Goal: Information Seeking & Learning: Learn about a topic

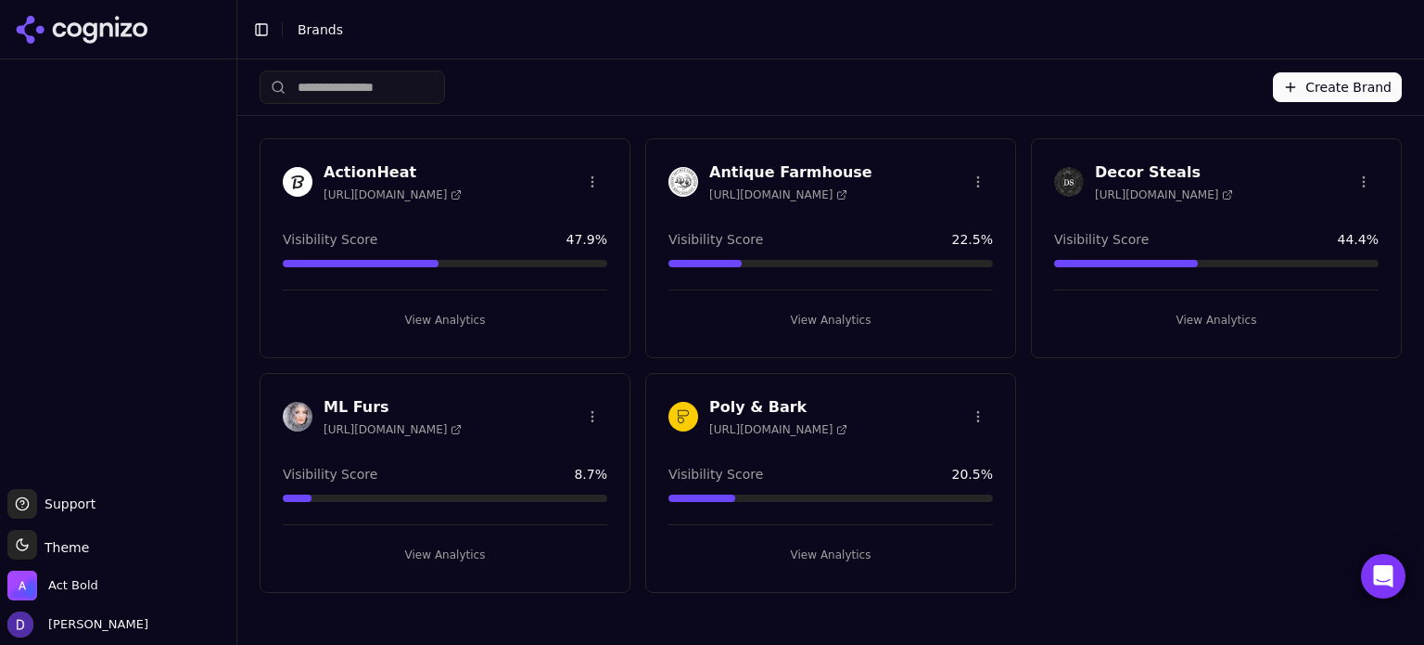
click at [768, 405] on h3 "Poly & Bark" at bounding box center [778, 407] width 138 height 22
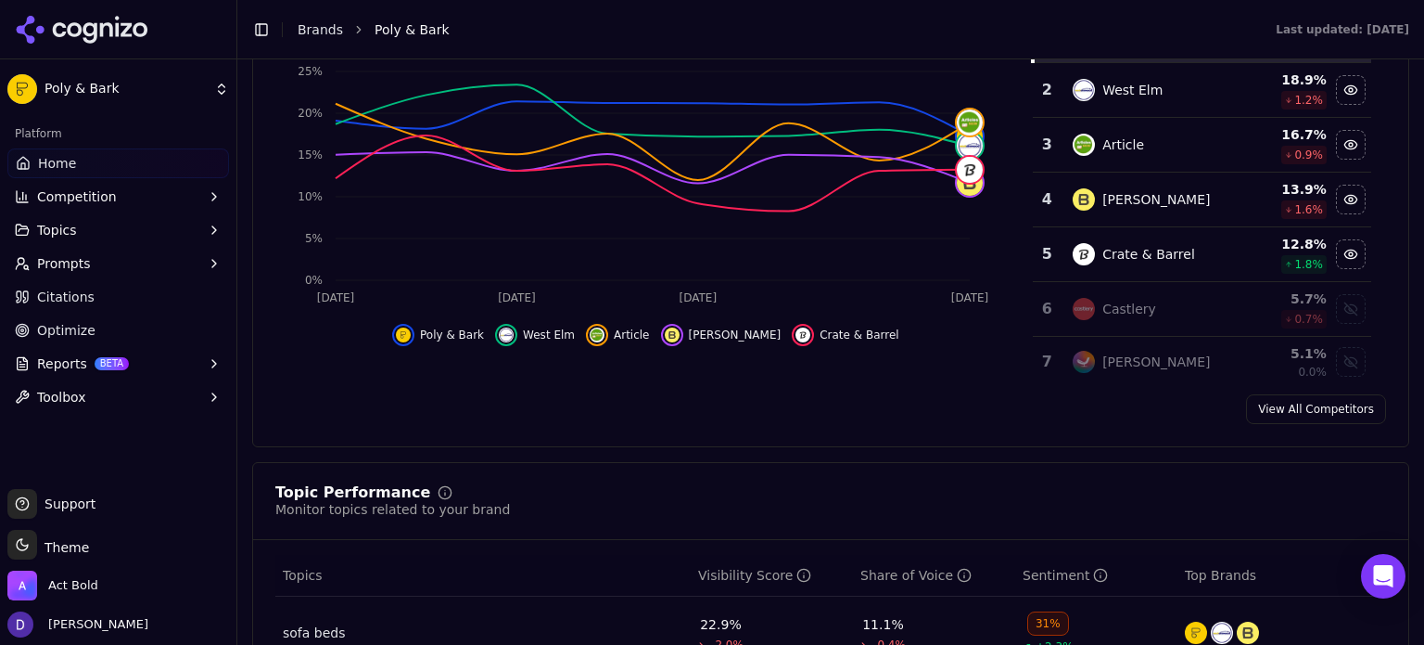
scroll to position [247, 0]
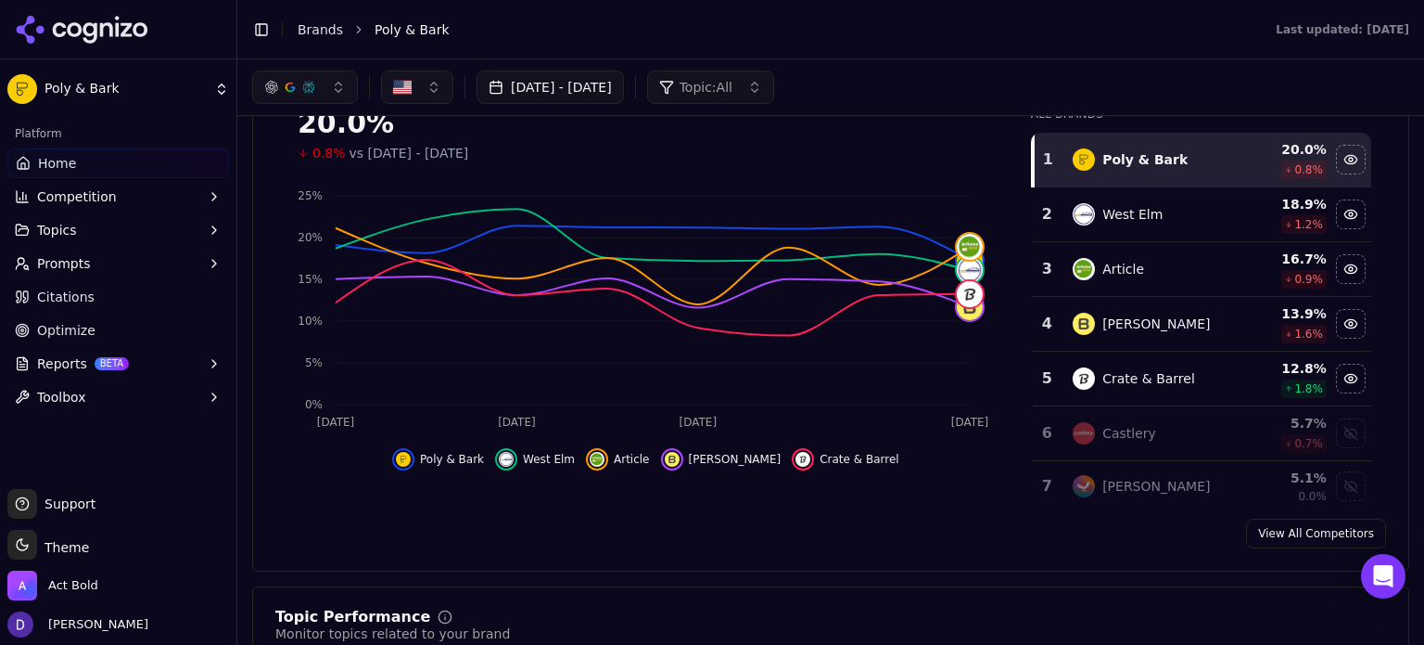
click at [85, 168] on link "Home" at bounding box center [118, 163] width 222 height 30
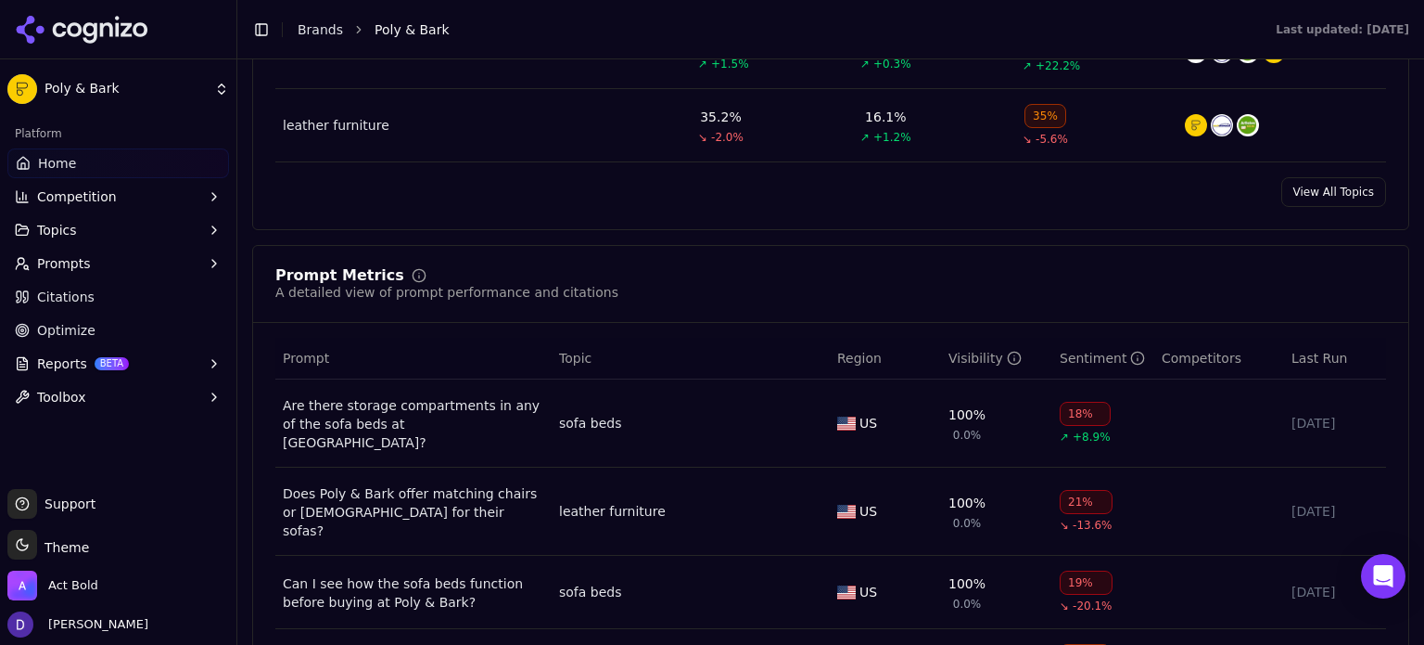
scroll to position [1359, 0]
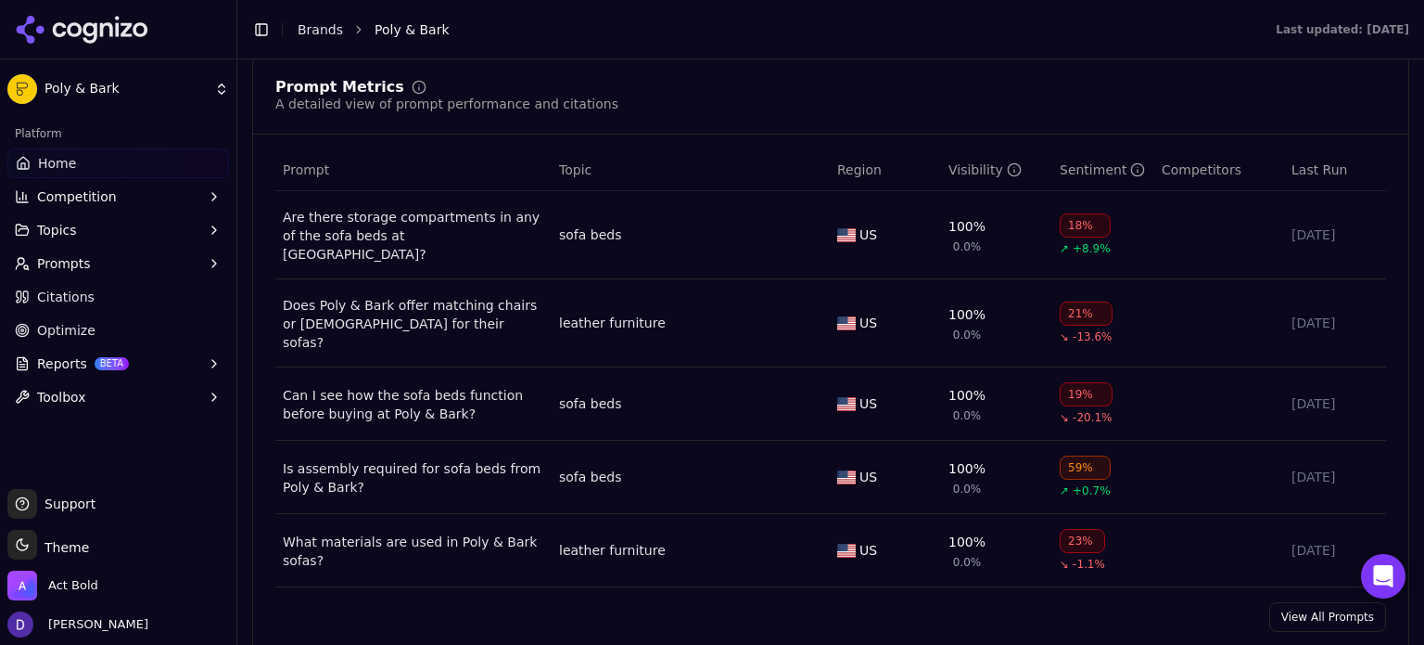
click at [119, 335] on link "Optimize" at bounding box center [118, 330] width 222 height 30
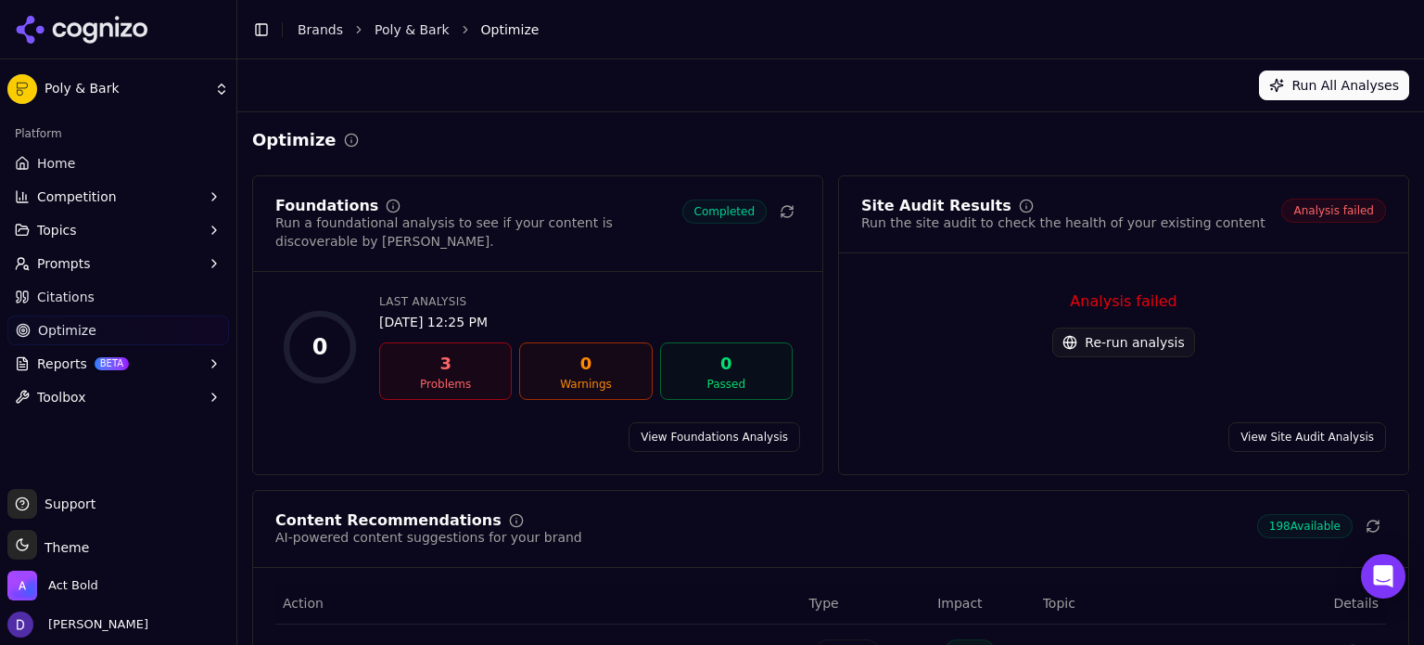
click at [720, 422] on link "View Foundations Analysis" at bounding box center [715, 437] width 172 height 30
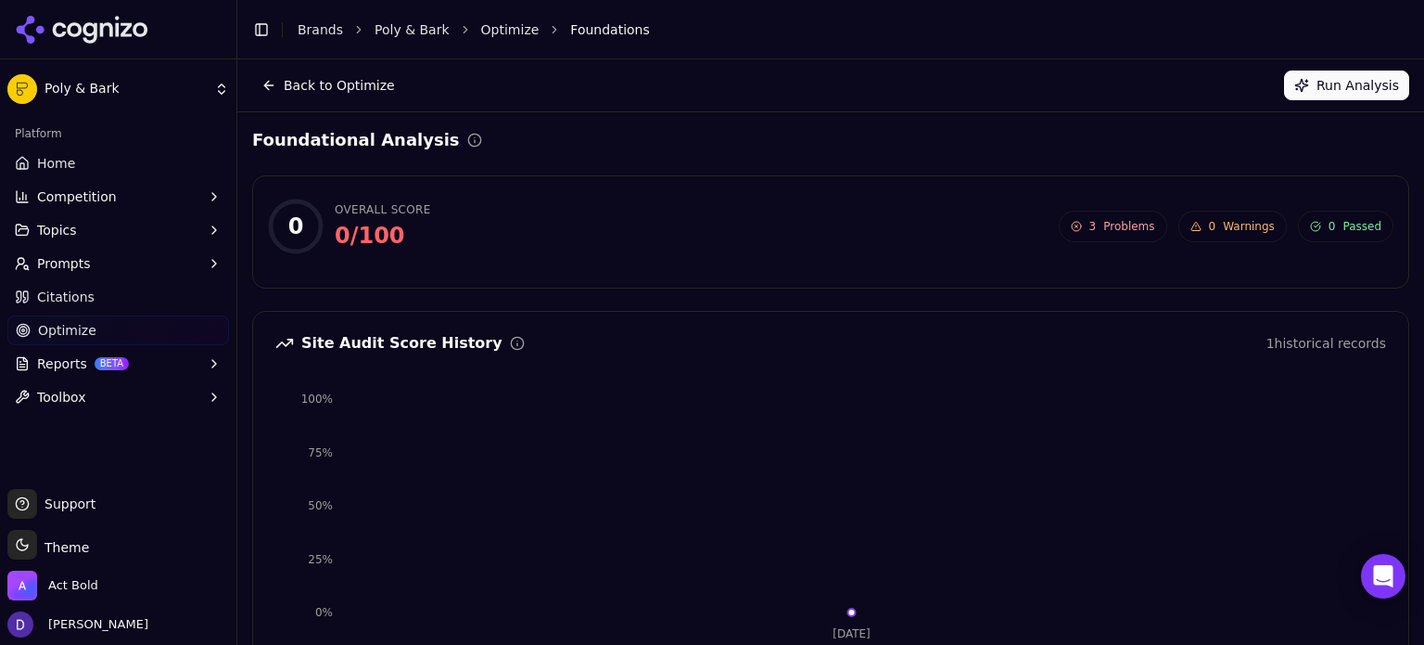
click at [1361, 83] on button "Run Analysis" at bounding box center [1346, 85] width 125 height 30
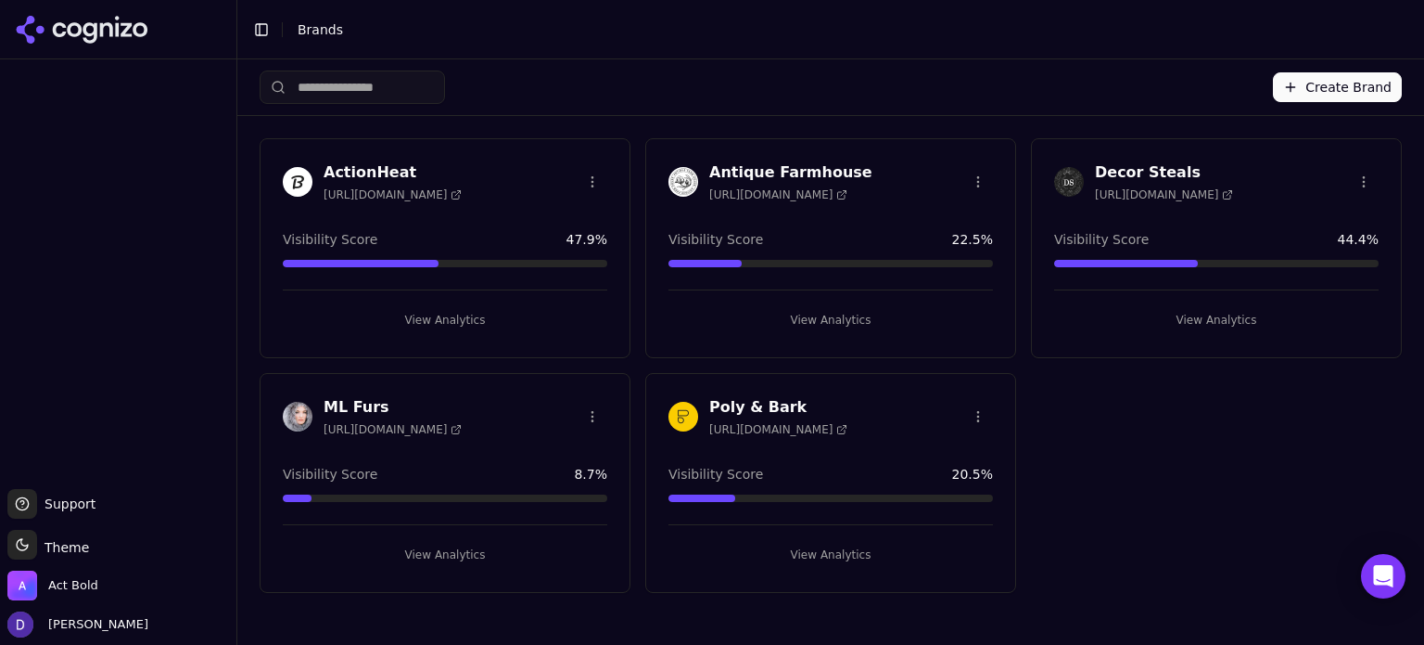
click at [771, 396] on h3 "Poly & Bark" at bounding box center [778, 407] width 138 height 22
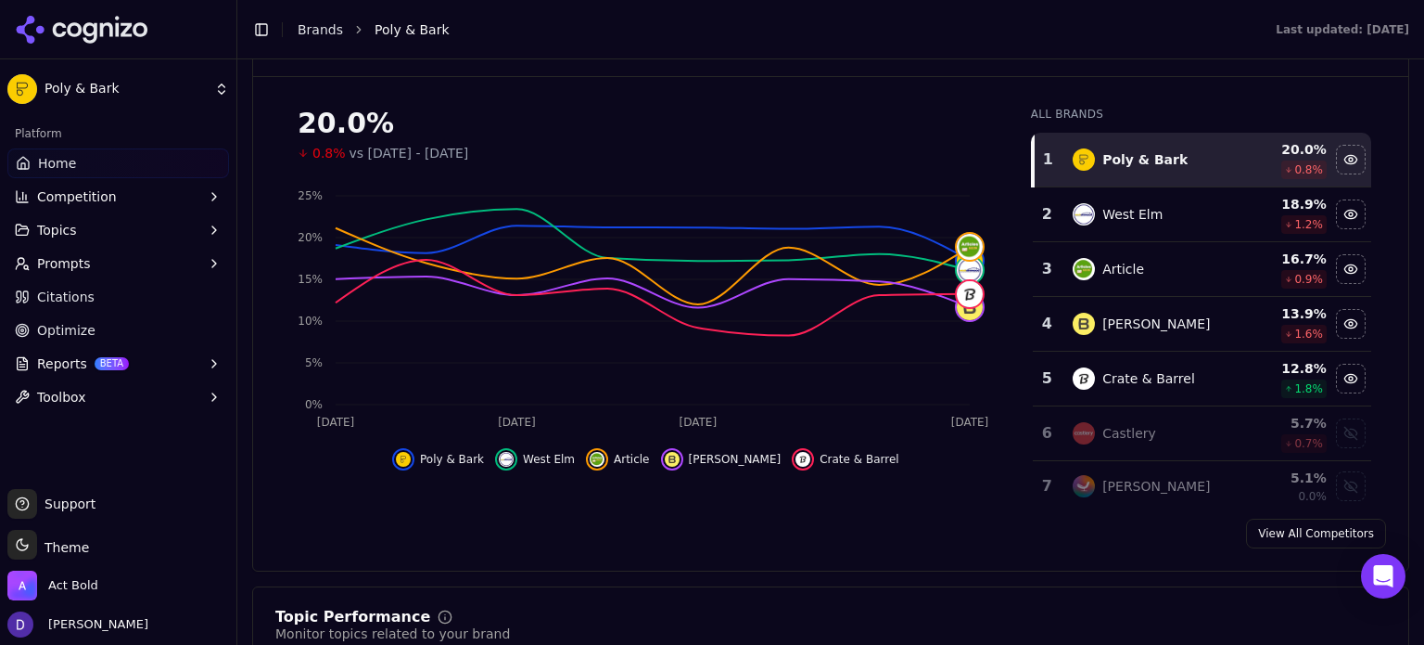
scroll to position [123, 0]
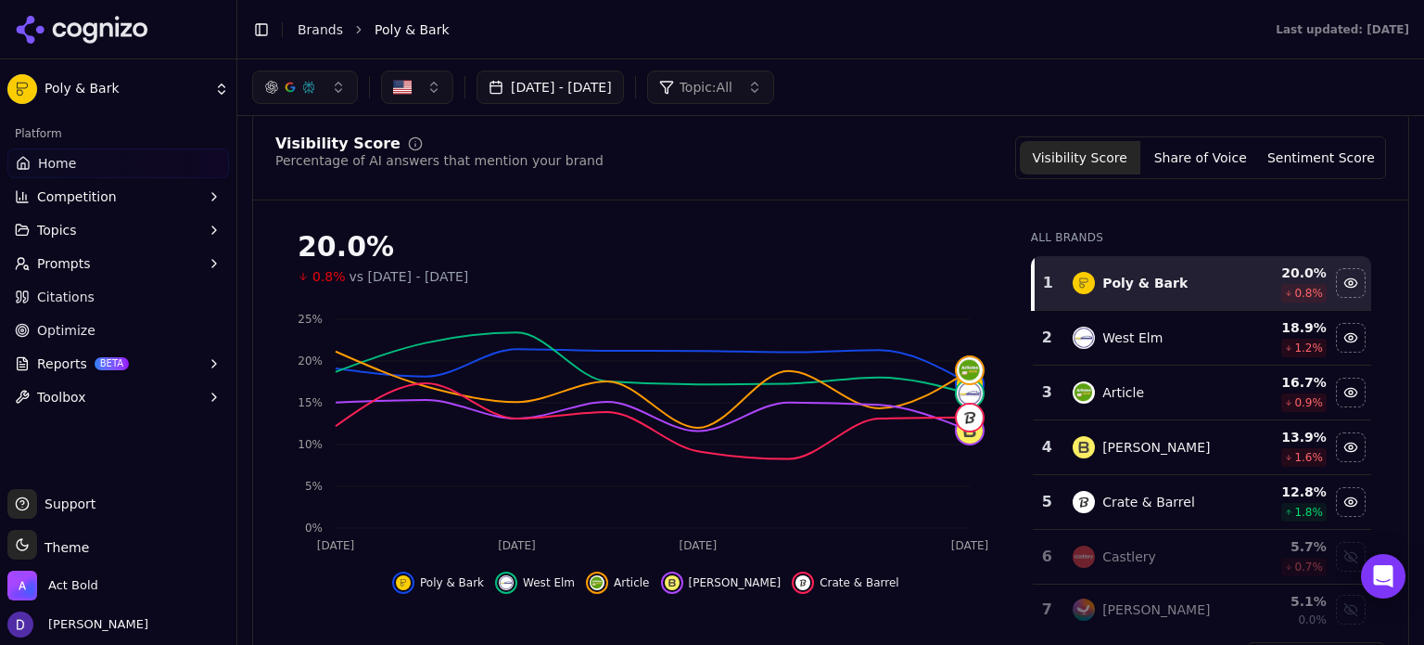
click at [83, 341] on link "Optimize" at bounding box center [118, 330] width 222 height 30
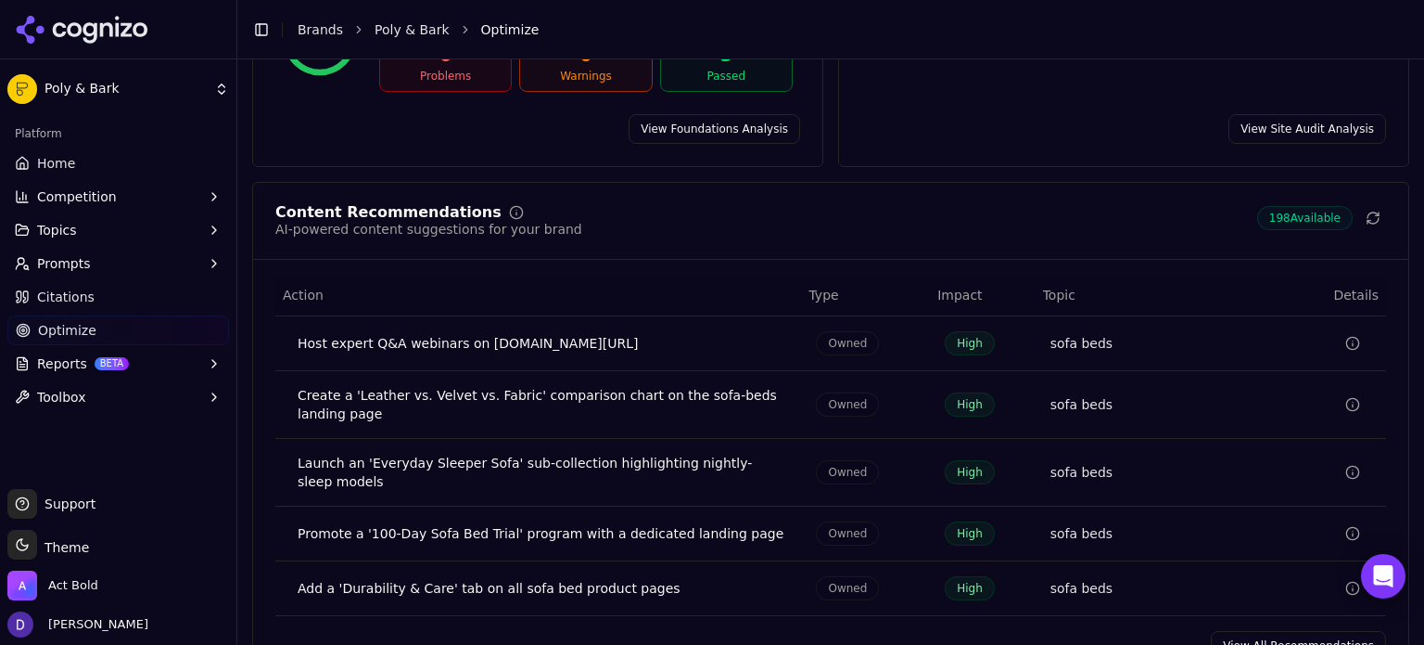
scroll to position [341, 0]
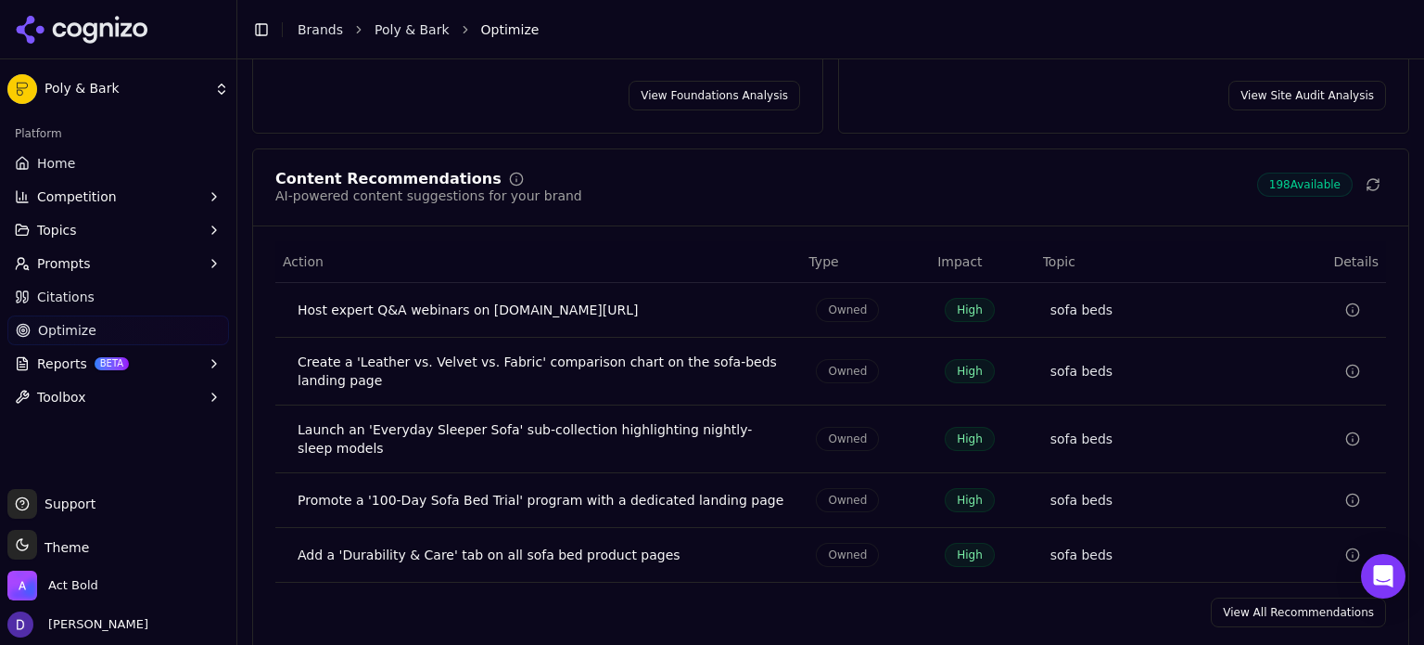
click at [1302, 597] on link "View All Recommendations" at bounding box center [1298, 612] width 175 height 30
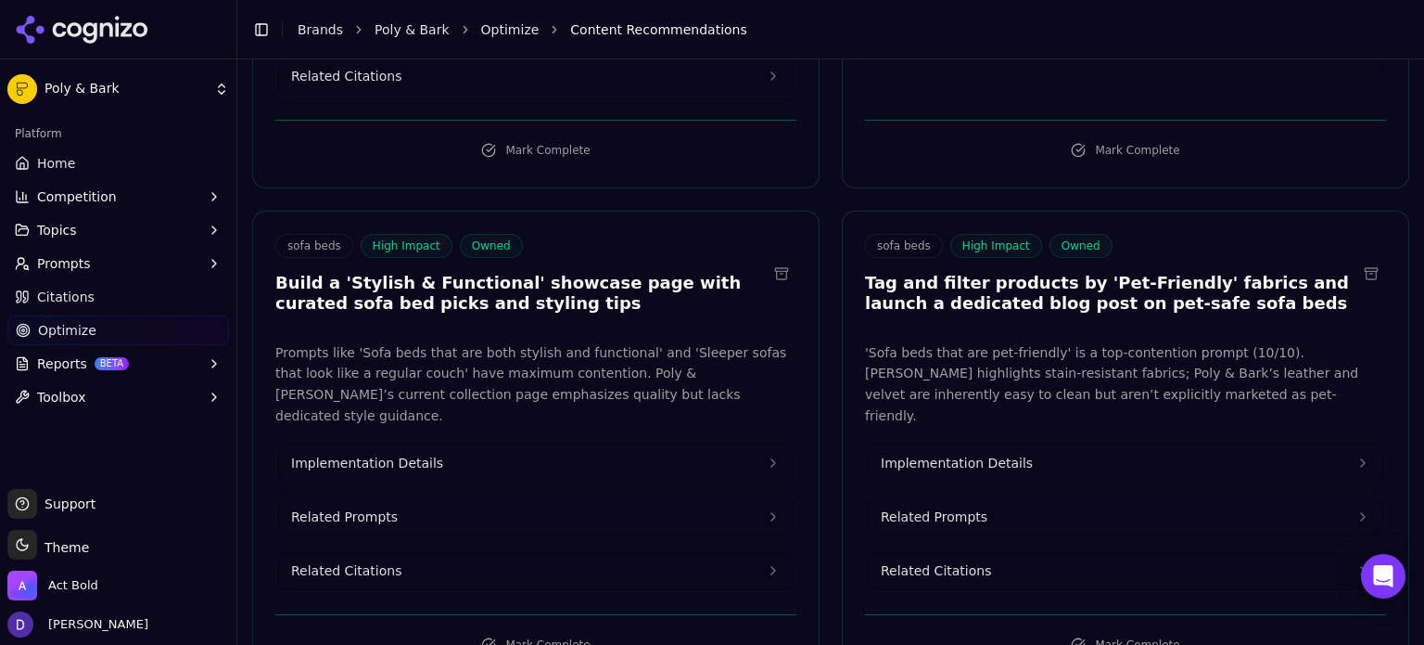
scroll to position [1855, 0]
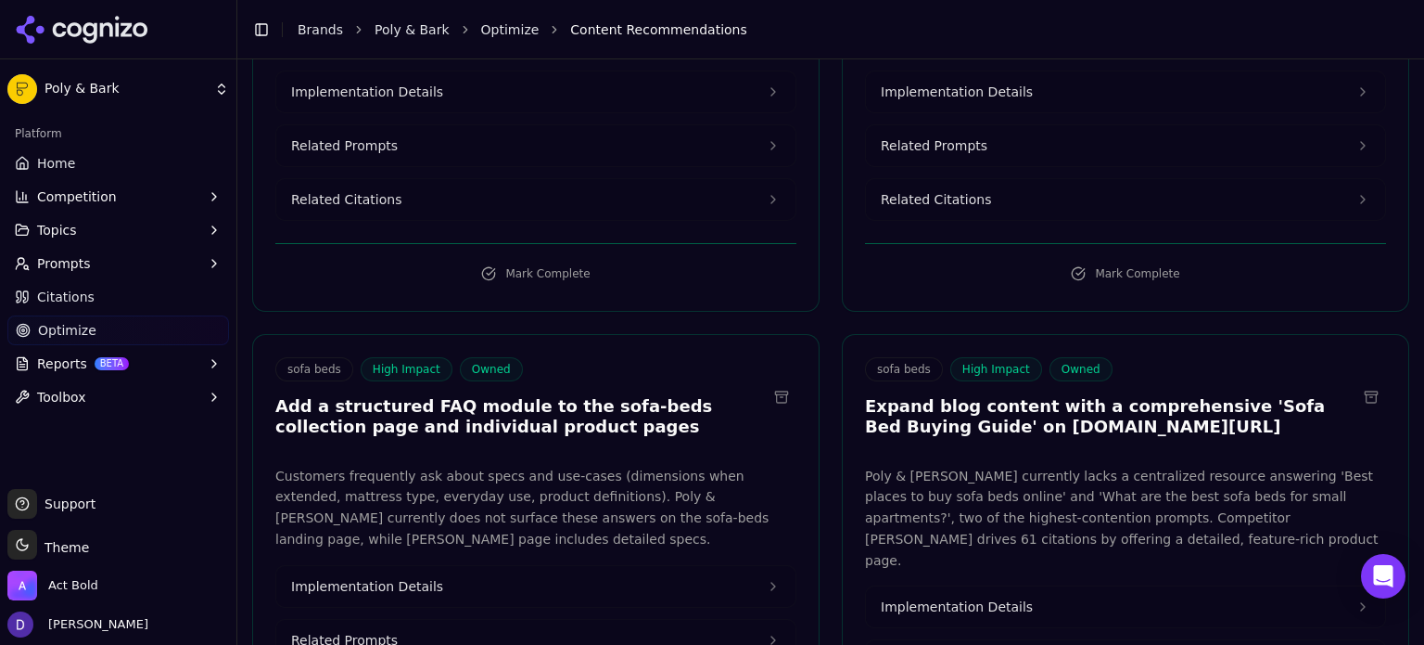
drag, startPoint x: 1126, startPoint y: 377, endPoint x: 845, endPoint y: 361, distance: 281.4
click at [845, 361] on div "sofa beds High Impact Owned Expand blog content with a comprehensive 'Sofa Bed …" at bounding box center [1126, 400] width 566 height 86
copy h3 "Expand blog content with a comprehensive 'Sofa Bed Buying Guide' on [DOMAIN_NAM…"
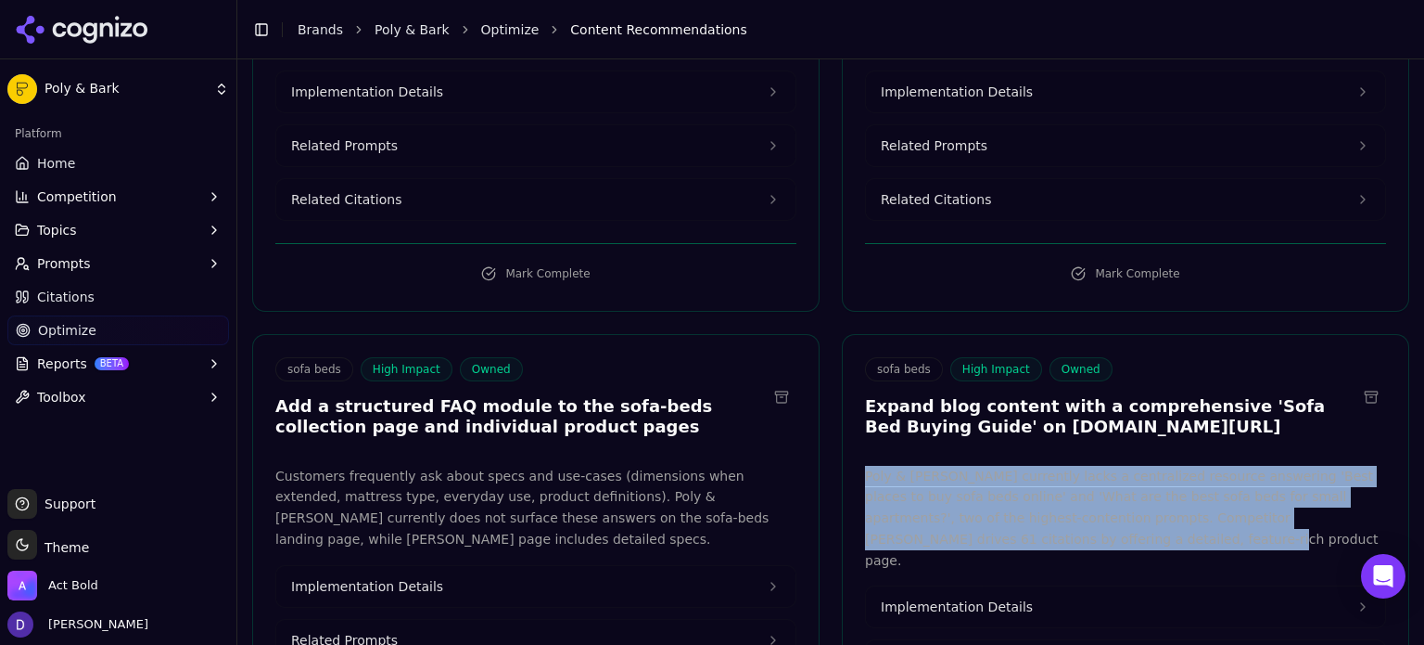
drag, startPoint x: 1040, startPoint y: 489, endPoint x: 853, endPoint y: 433, distance: 194.5
click at [853, 466] on div "Poly & [PERSON_NAME] currently lacks a centralized resource answering 'Best pla…" at bounding box center [1126, 601] width 566 height 271
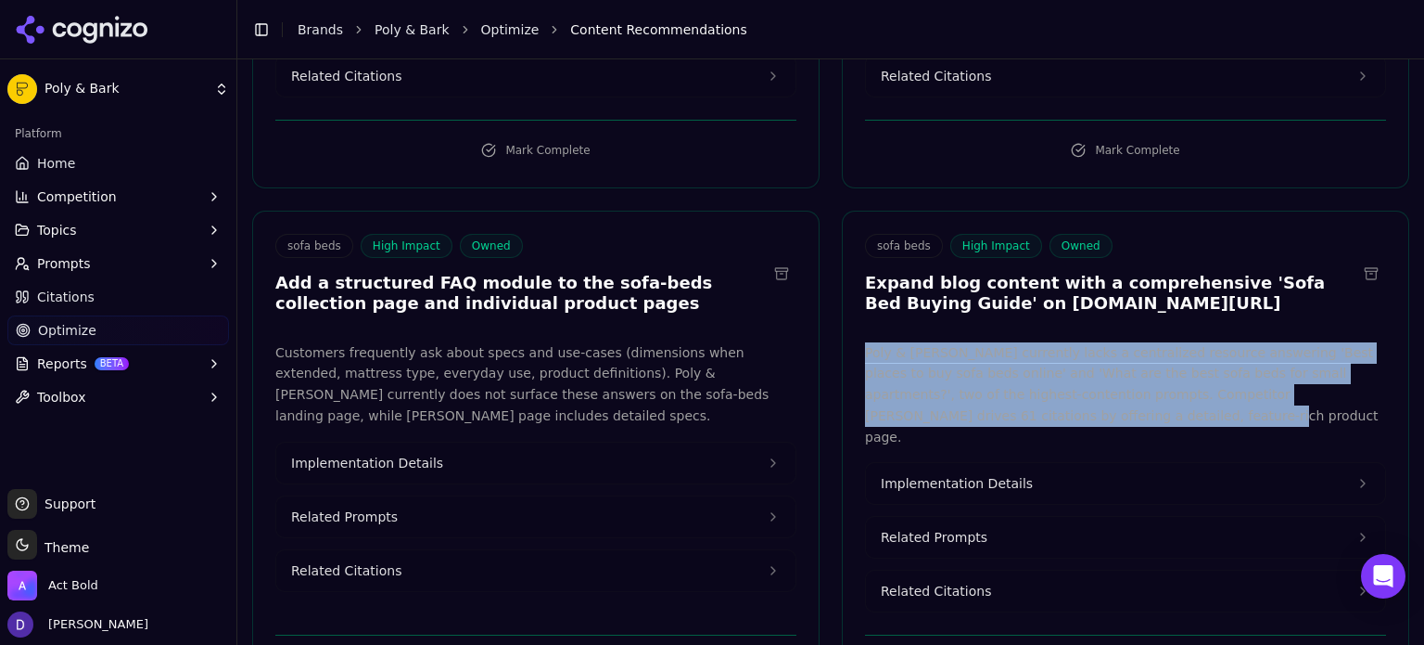
copy p "Poly & [PERSON_NAME] currently lacks a centralized resource answering 'Best pla…"
click at [946, 474] on span "Implementation Details" at bounding box center [957, 483] width 152 height 19
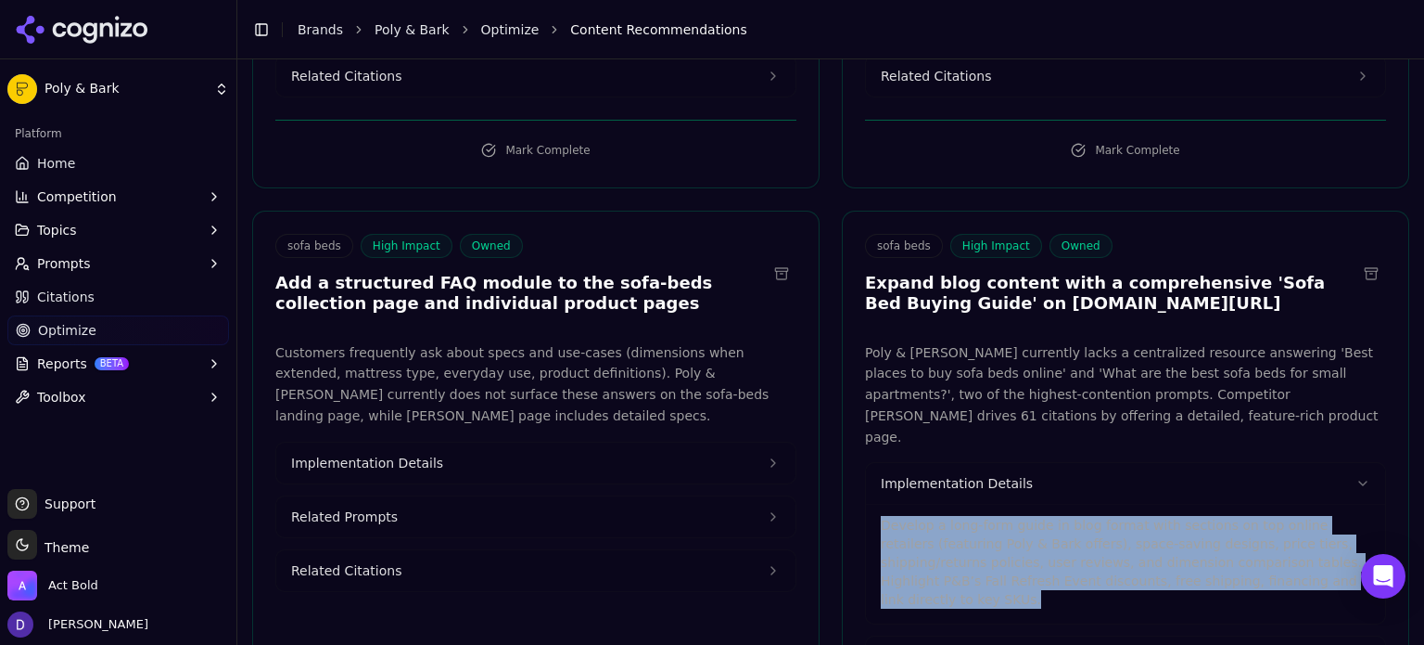
drag, startPoint x: 1319, startPoint y: 512, endPoint x: 863, endPoint y: 454, distance: 458.9
click at [866, 504] on div "Develop a long-form guide in blog format with sections on top online retailers …" at bounding box center [1125, 564] width 519 height 120
copy p "Develop a long-form guide in blog format with sections on top online retailers …"
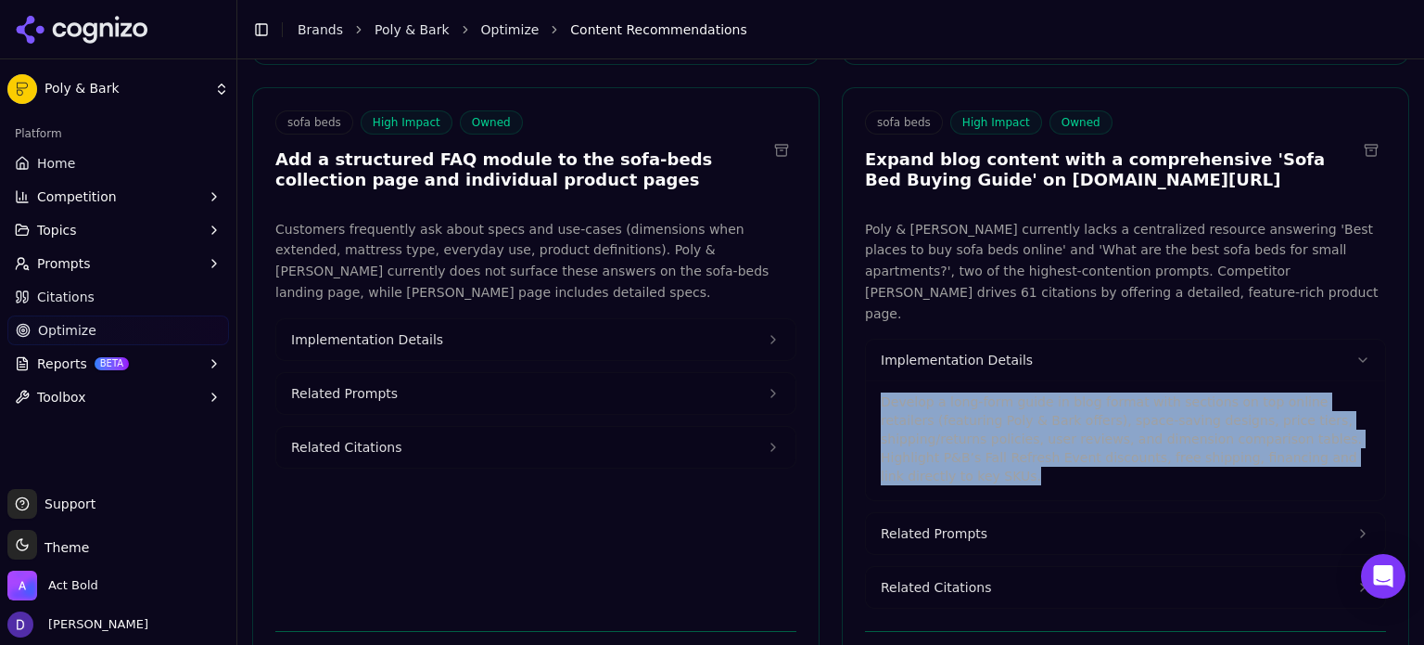
click at [955, 513] on button "Related Prompts" at bounding box center [1125, 533] width 519 height 41
click at [952, 524] on span "Related Prompts" at bounding box center [934, 533] width 107 height 19
click at [942, 578] on span "Related Citations" at bounding box center [936, 587] width 110 height 19
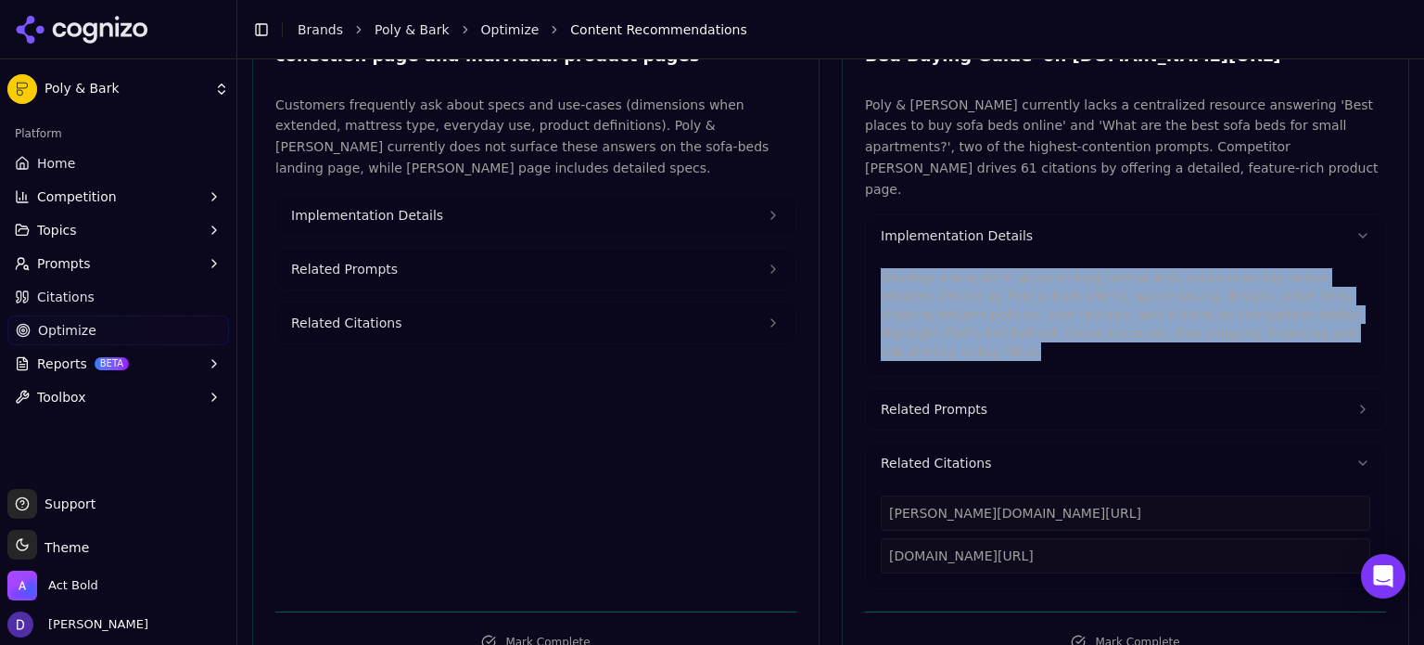
drag, startPoint x: 1109, startPoint y: 427, endPoint x: 910, endPoint y: 428, distance: 199.4
click at [907, 495] on div "[PERSON_NAME][DOMAIN_NAME][URL]" at bounding box center [1126, 512] width 490 height 35
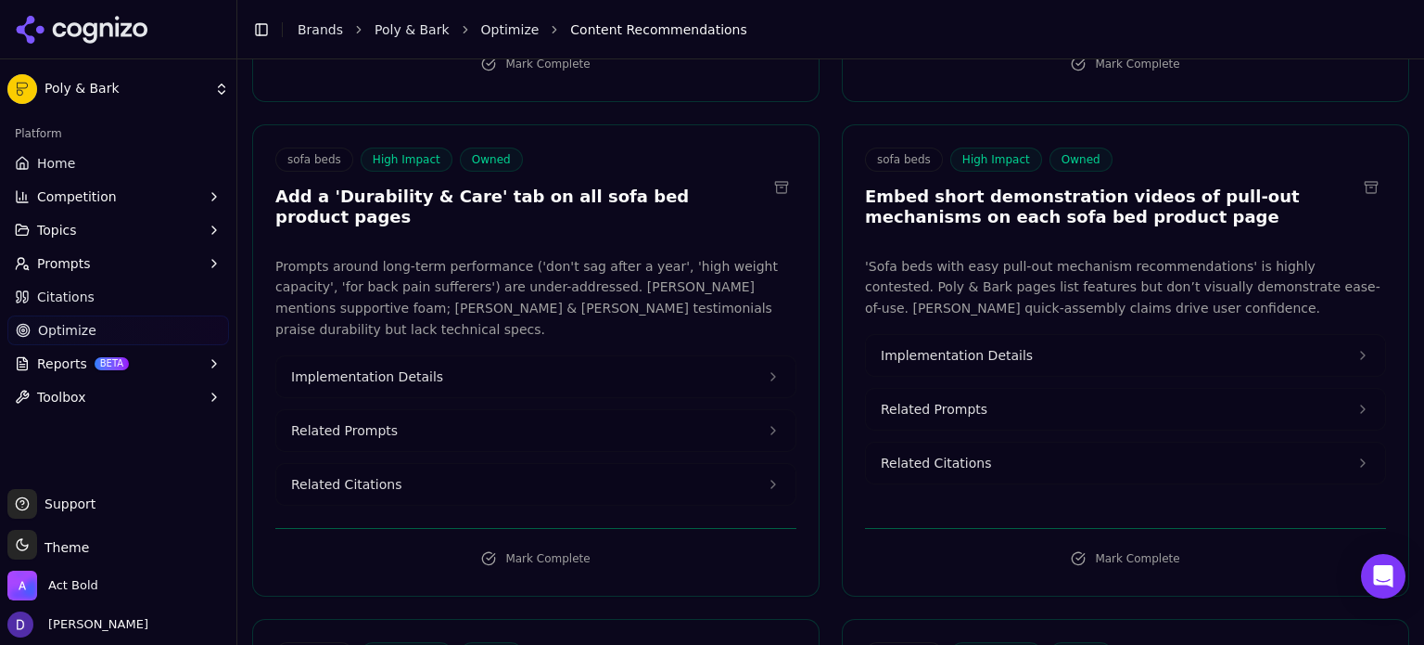
scroll to position [1113, 0]
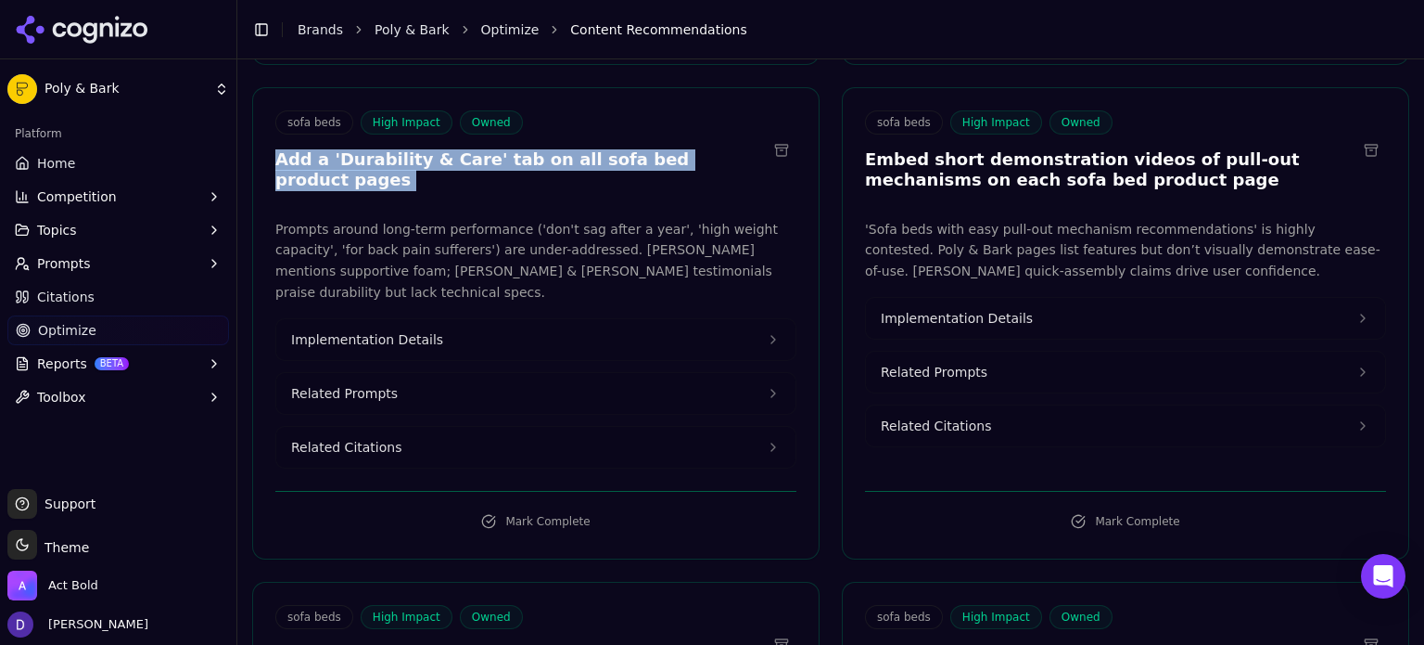
drag, startPoint x: 747, startPoint y: 151, endPoint x: 282, endPoint y: 153, distance: 464.6
click at [273, 163] on div "sofa beds High Impact Owned Add a 'Durability & Care' tab on all sofa bed produ…" at bounding box center [536, 153] width 566 height 86
copy div "Add a 'Durability & Care' tab on all sofa bed product pages"
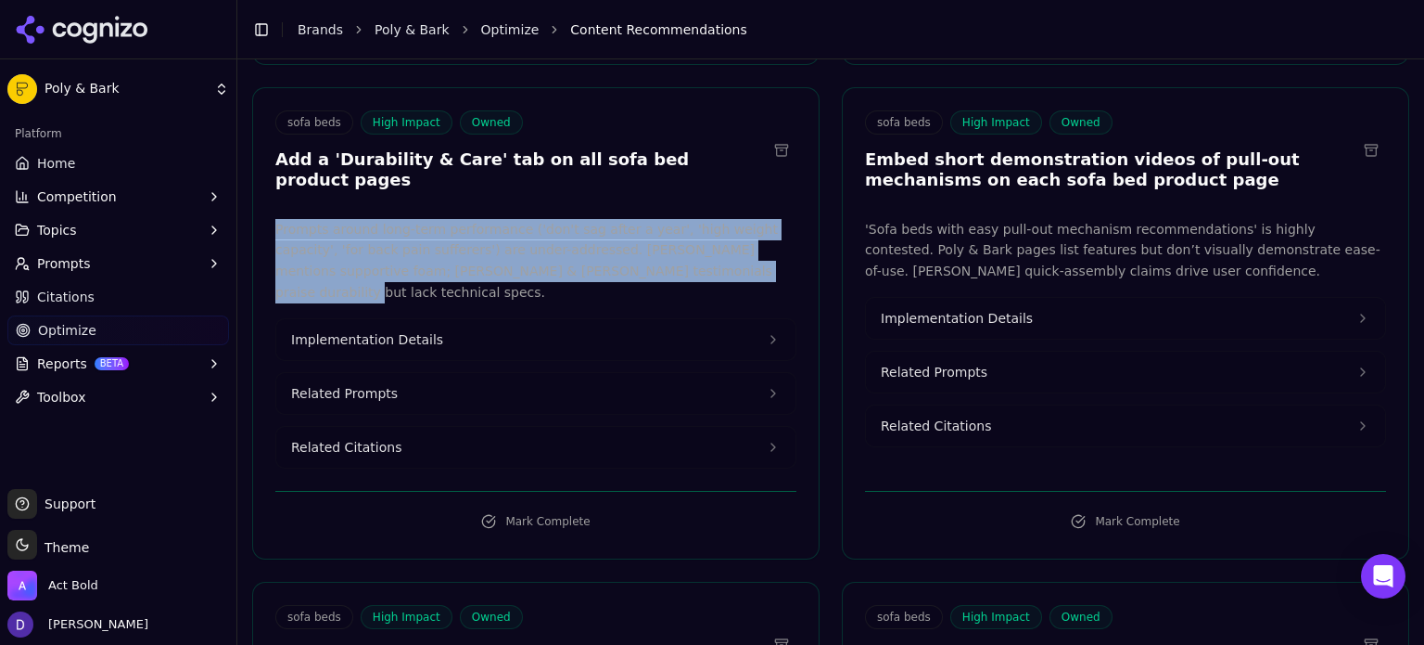
drag, startPoint x: 621, startPoint y: 255, endPoint x: 254, endPoint y: 203, distance: 370.9
click at [254, 219] on div "Prompts around long-term performance ('don't sag after a year', 'high weight ca…" at bounding box center [536, 343] width 566 height 249
copy p "Prompts around long-term performance ('don't sag after a year', 'high weight ca…"
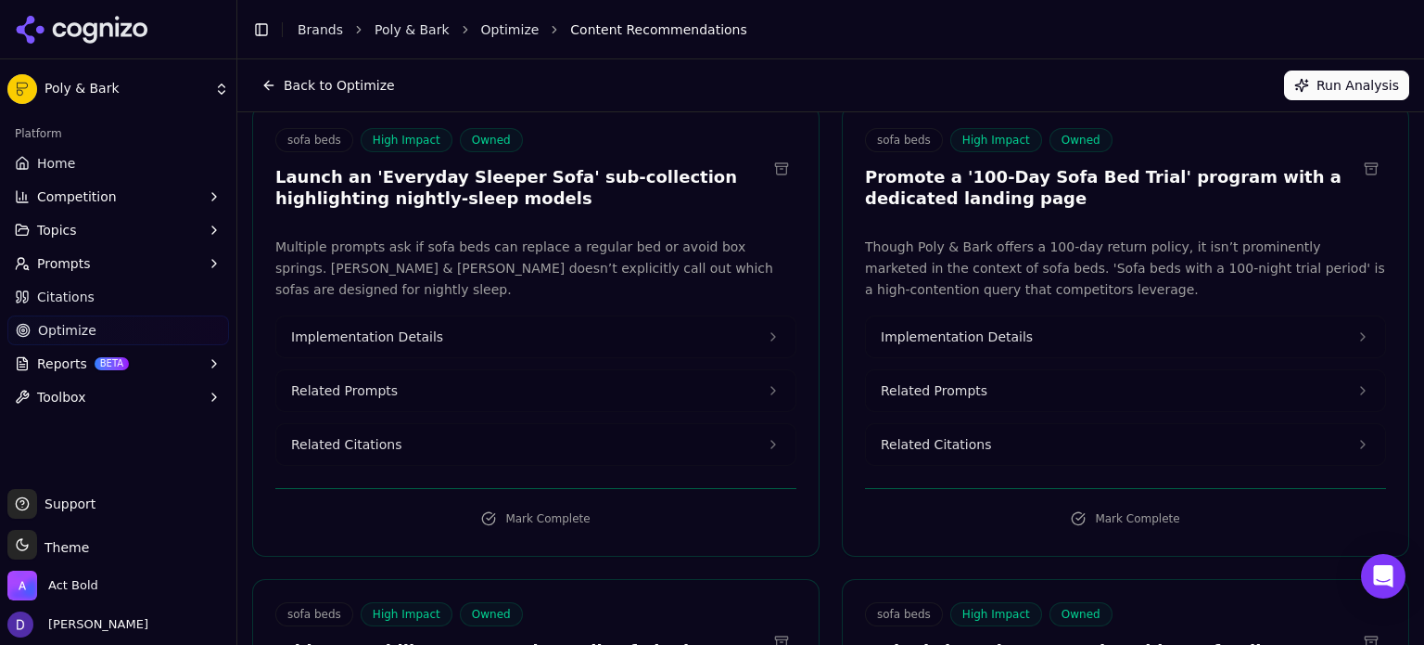
scroll to position [618, 0]
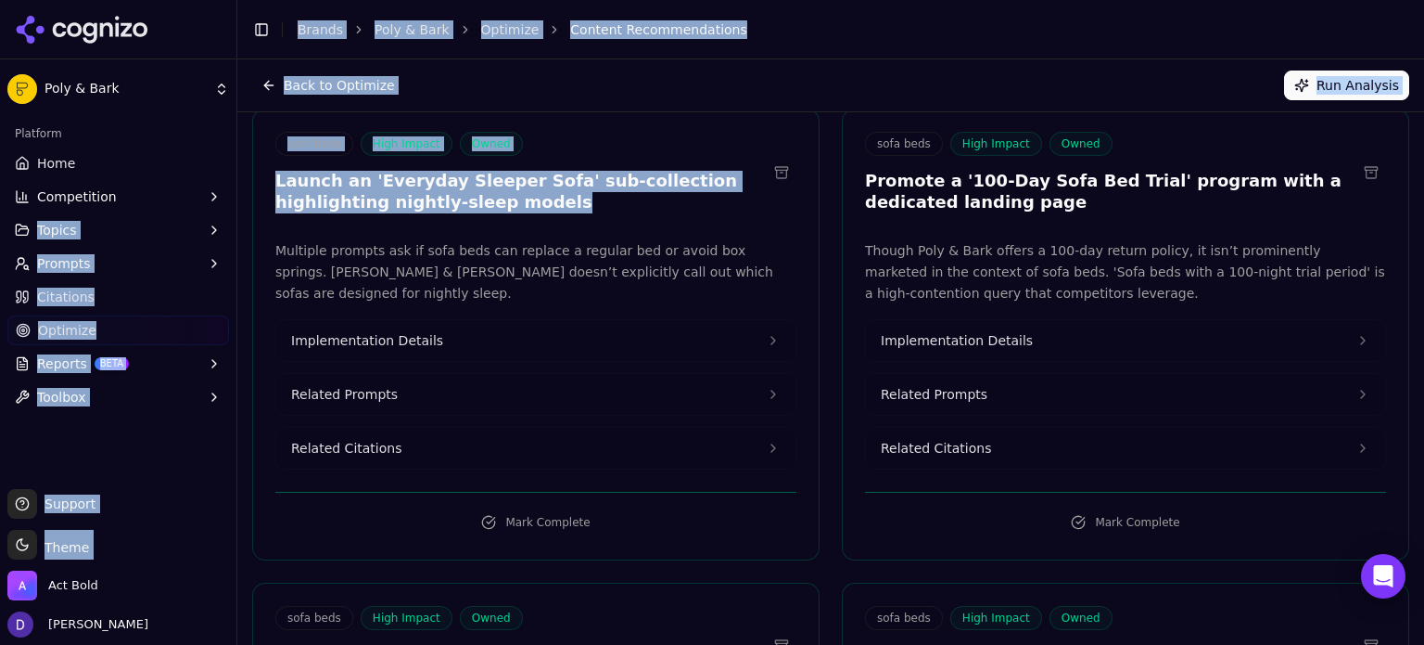
drag, startPoint x: 479, startPoint y: 198, endPoint x: 323, endPoint y: 204, distance: 156.9
click at [223, 184] on div "Poly & Bark Platform Home Competition Topics Prompts Citations Optimize Reports…" at bounding box center [712, 322] width 1424 height 645
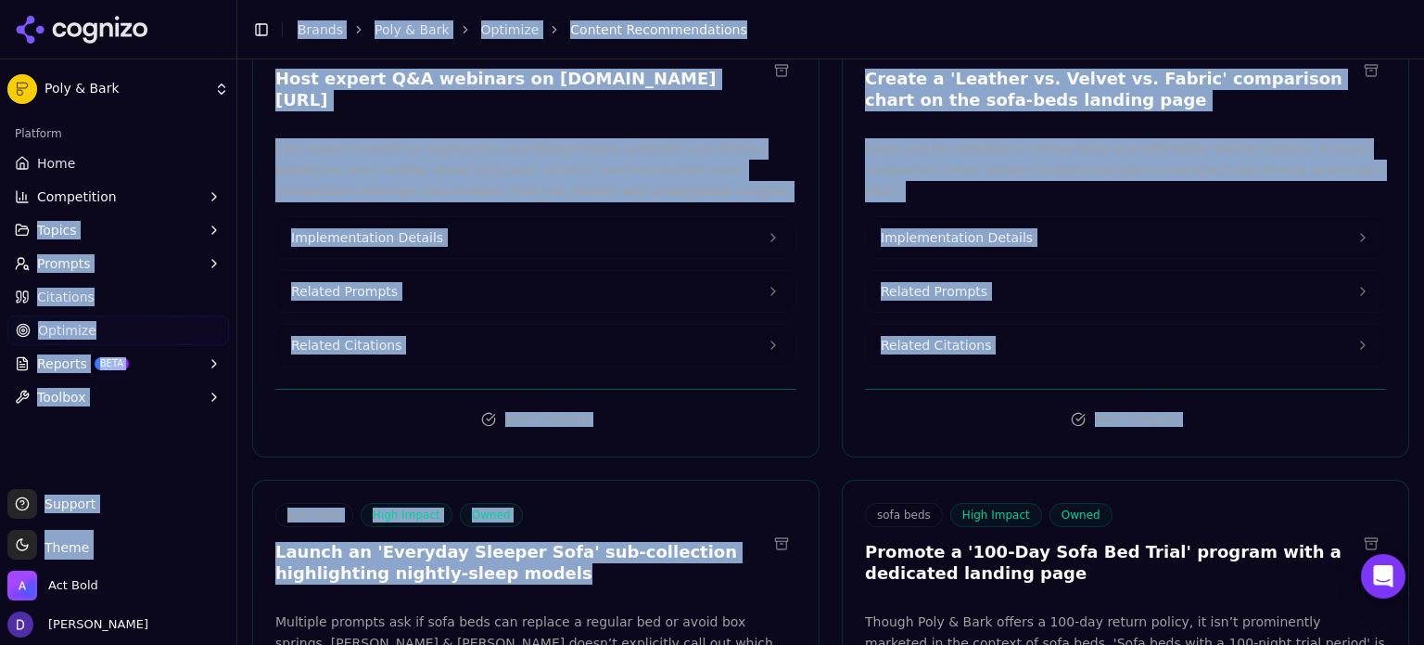
scroll to position [371, 0]
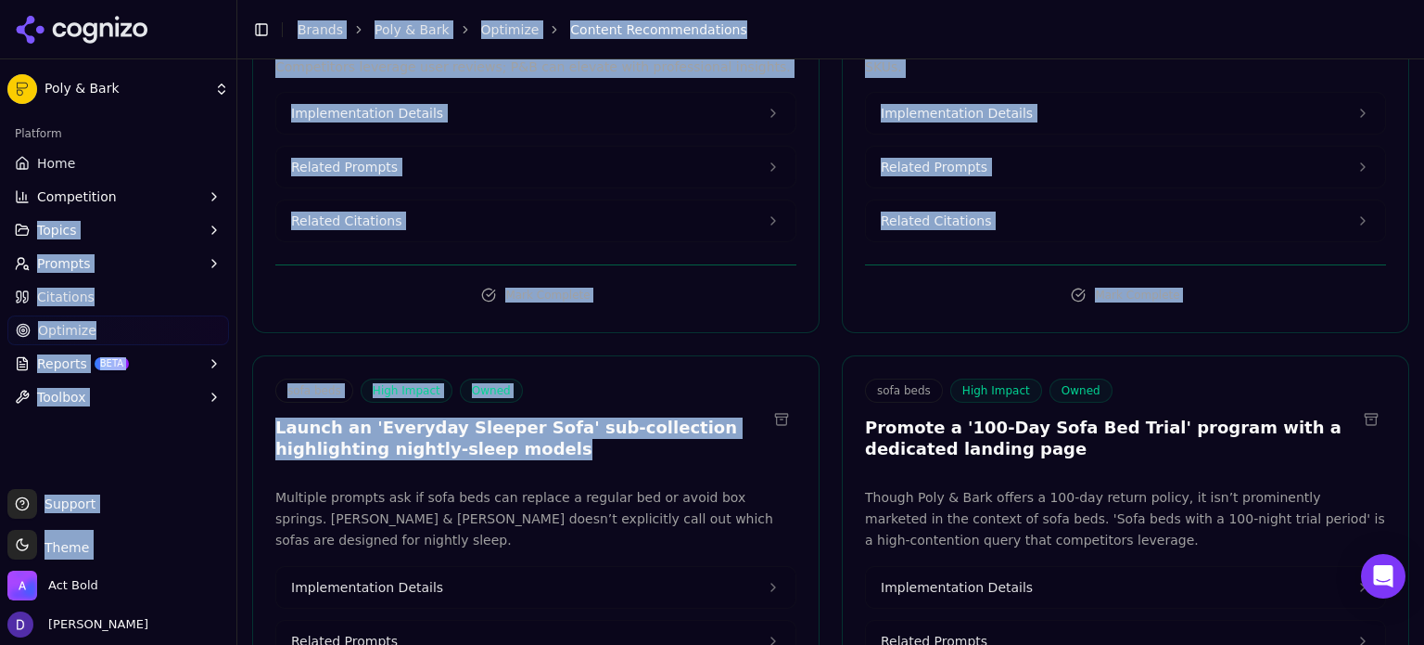
click at [684, 567] on button "Implementation Details" at bounding box center [535, 587] width 519 height 41
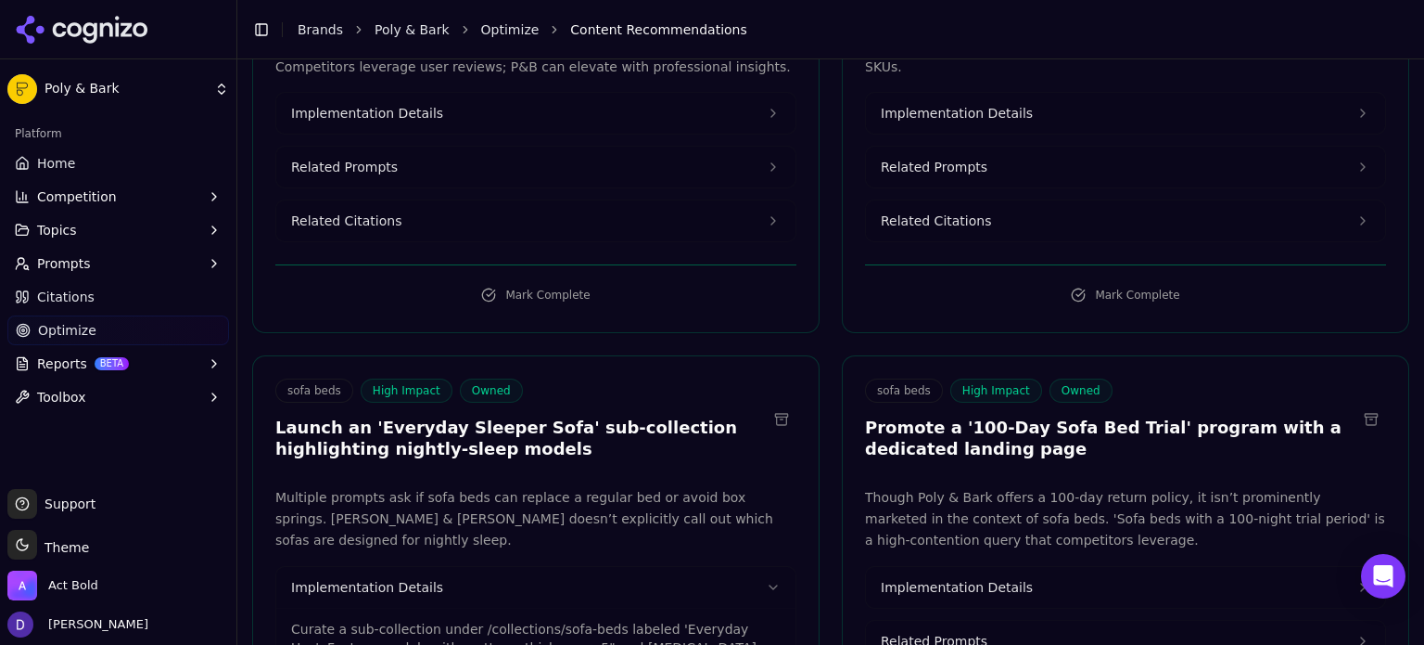
click at [695, 515] on p "Multiple prompts ask if sofa beds can replace a regular bed or avoid box spring…" at bounding box center [535, 518] width 521 height 63
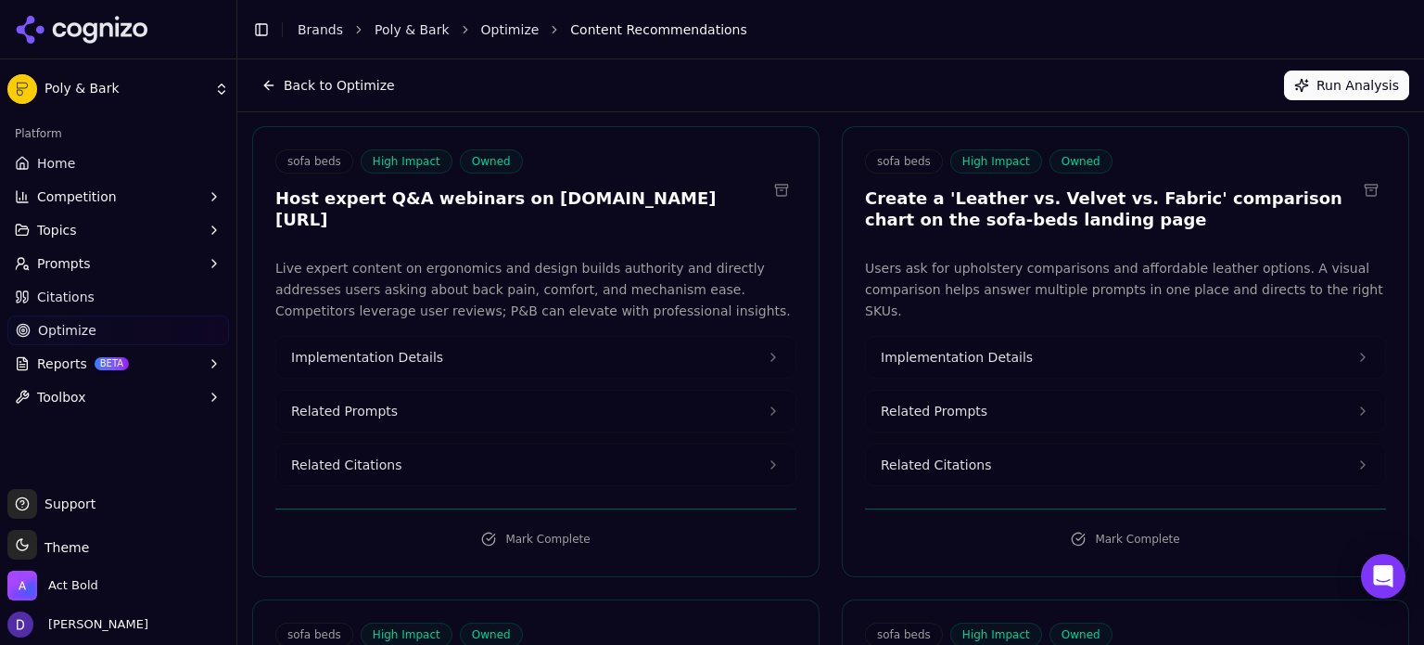
scroll to position [123, 0]
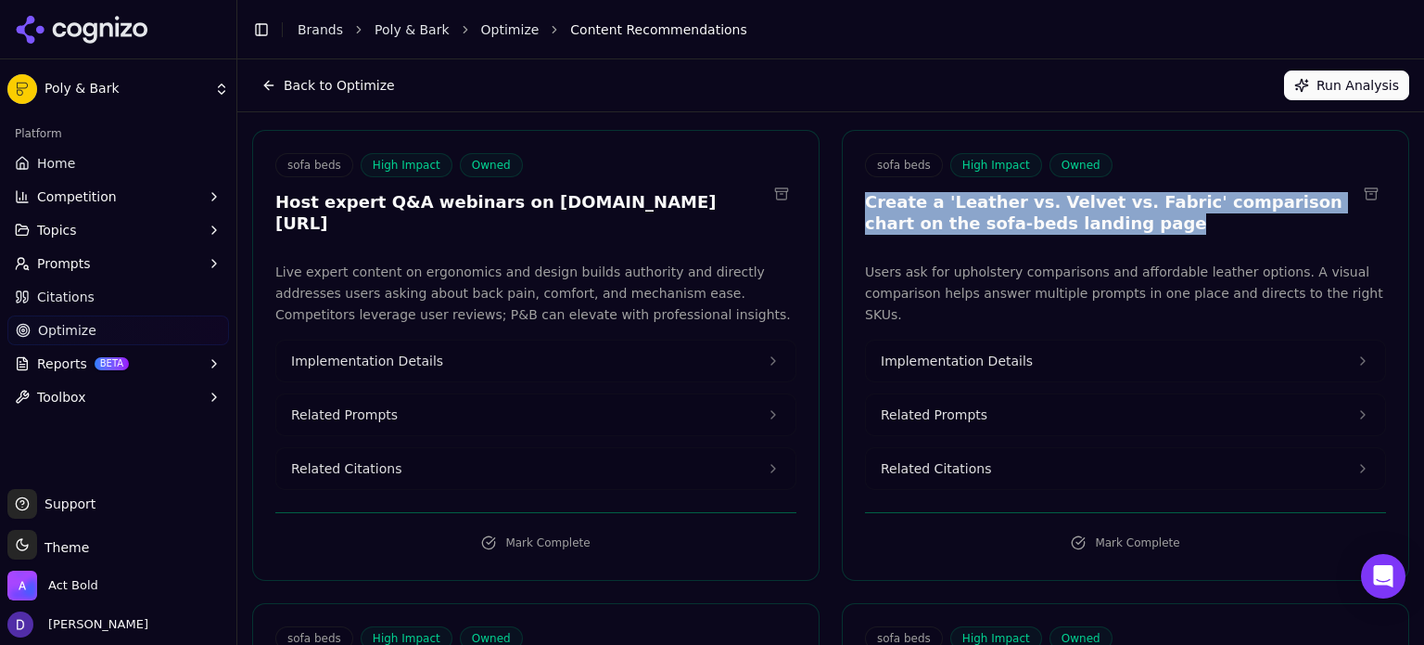
drag, startPoint x: 1077, startPoint y: 234, endPoint x: 831, endPoint y: 211, distance: 246.8
copy h3 "Create a 'Leather vs. Velvet vs. Fabric' comparison chart on the sofa-beds land…"
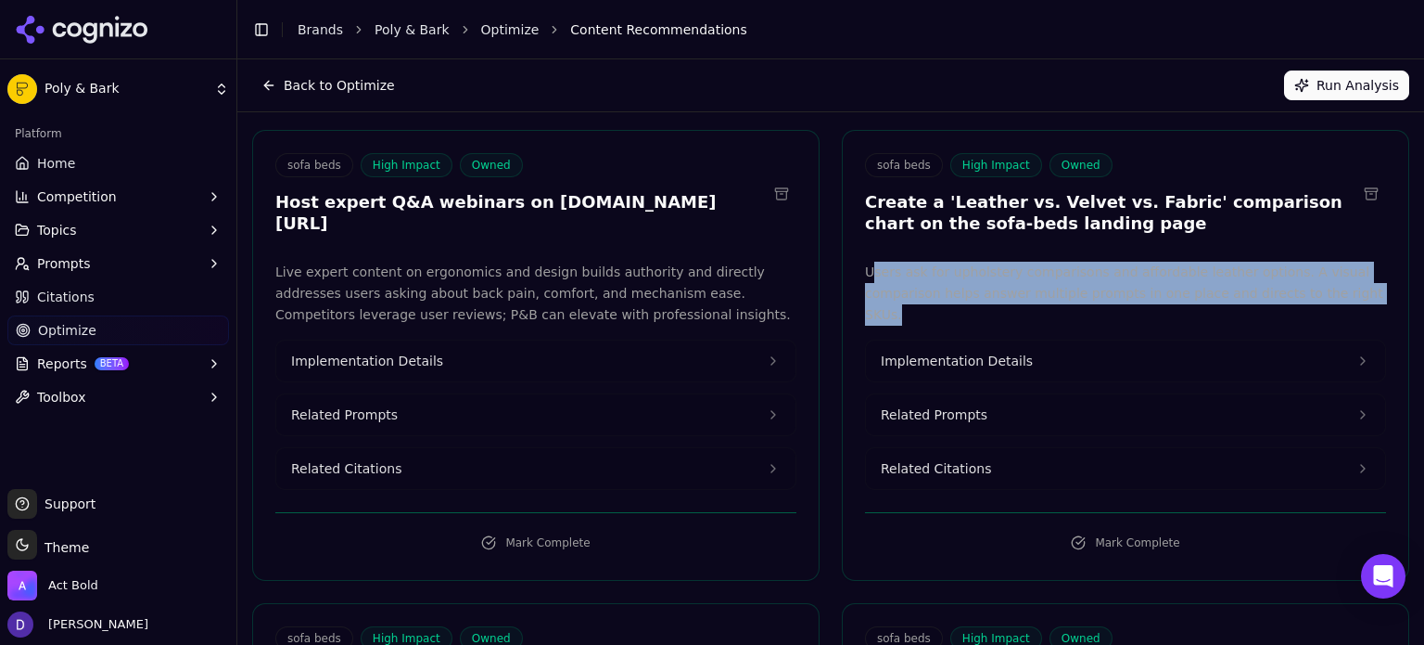
drag, startPoint x: 1159, startPoint y: 282, endPoint x: 864, endPoint y: 274, distance: 295.0
click at [865, 274] on p "Users ask for upholstery comparisons and affordable leather options. A visual c…" at bounding box center [1125, 293] width 521 height 63
click at [1258, 296] on p "Users ask for upholstery comparisons and affordable leather options. A visual c…" at bounding box center [1125, 293] width 521 height 63
click at [1287, 291] on p "Users ask for upholstery comparisons and affordable leather options. A visual c…" at bounding box center [1125, 293] width 521 height 63
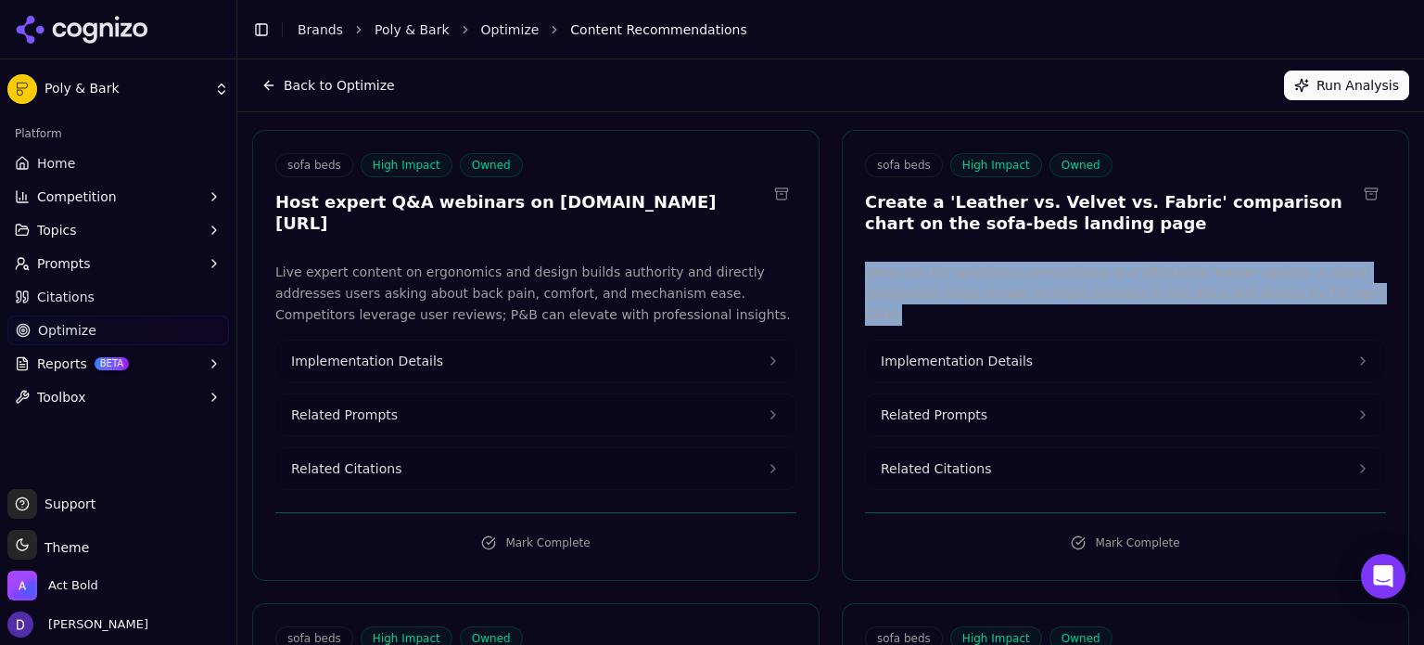
copy p "Users ask for upholstery comparisons and affordable leather options. A visual c…"
drag, startPoint x: 1292, startPoint y: 290, endPoint x: 586, endPoint y: 22, distance: 754.9
click at [865, 277] on p "Users ask for upholstery comparisons and affordable leather options. A visual c…" at bounding box center [1125, 293] width 521 height 63
click at [938, 351] on span "Implementation Details" at bounding box center [957, 360] width 152 height 19
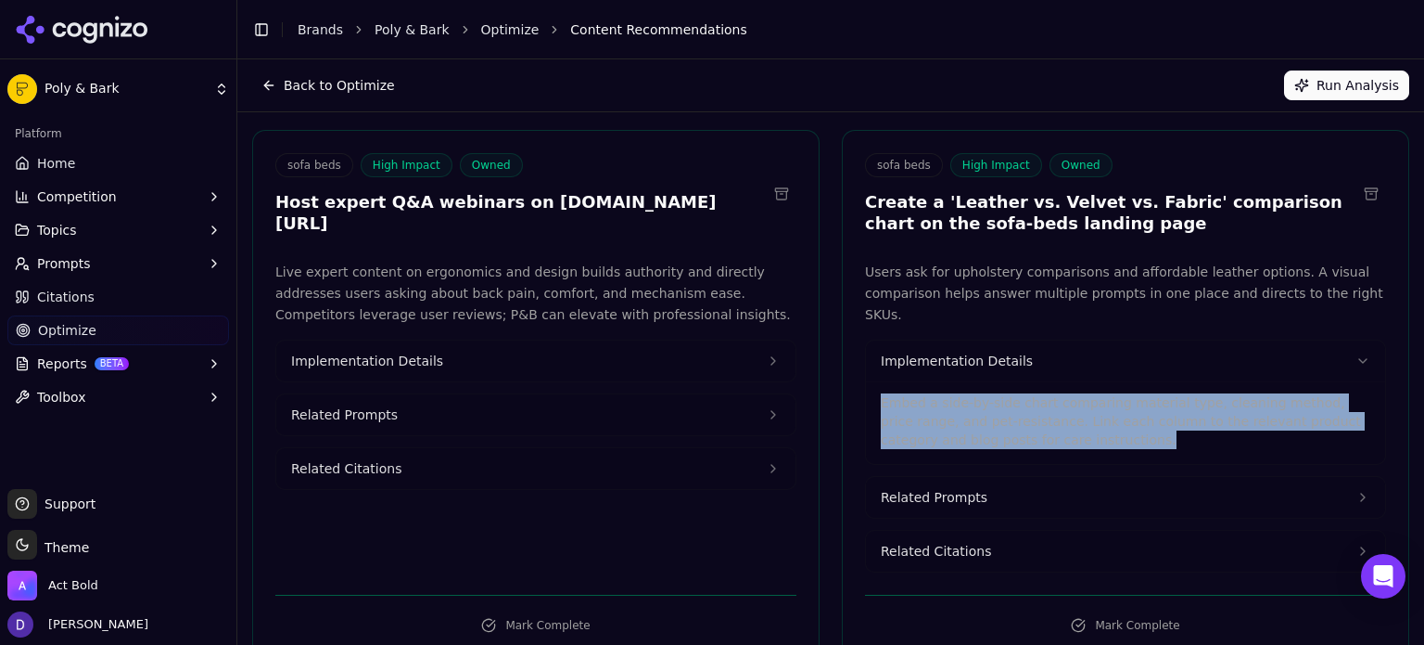
drag, startPoint x: 1096, startPoint y: 427, endPoint x: 867, endPoint y: 386, distance: 232.7
click at [867, 386] on div "Embed a side-by-side chart comparing material type, cleaning method, price rang…" at bounding box center [1125, 422] width 519 height 83
copy p "Embed a side-by-side chart comparing material type, cleaning method, price rang…"
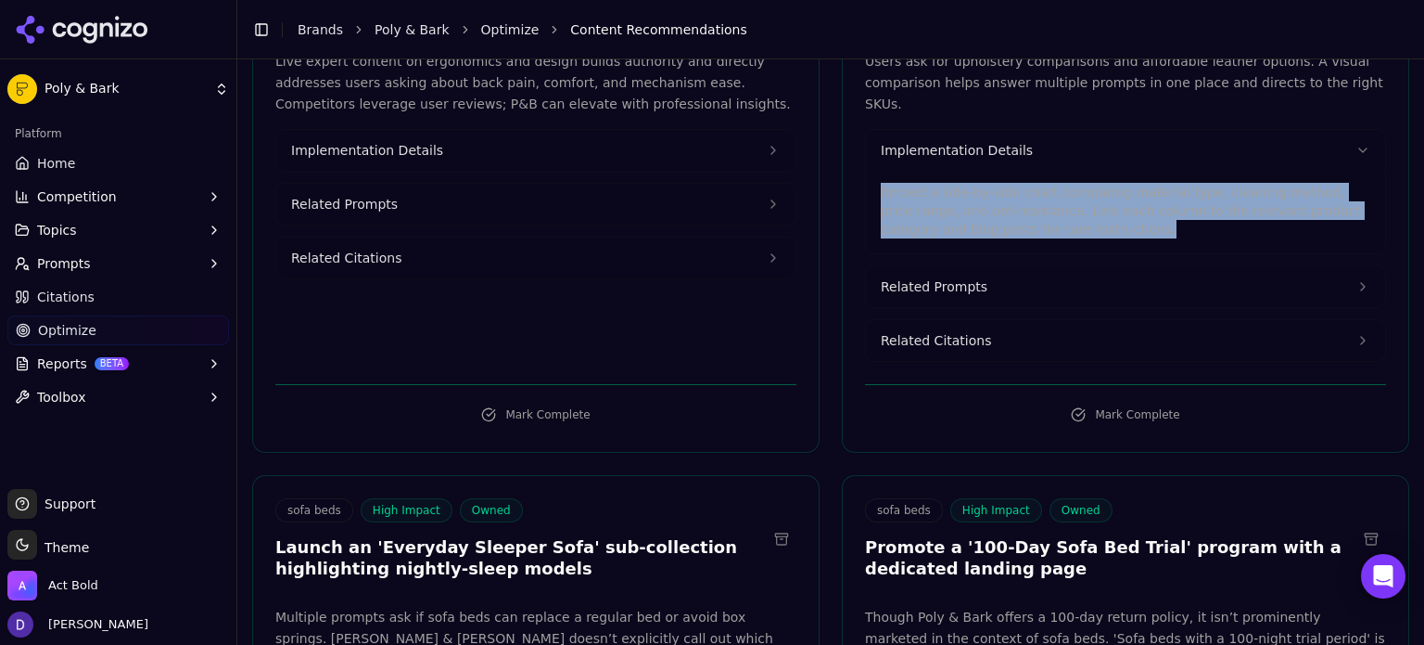
scroll to position [618, 0]
